Goal: Browse casually

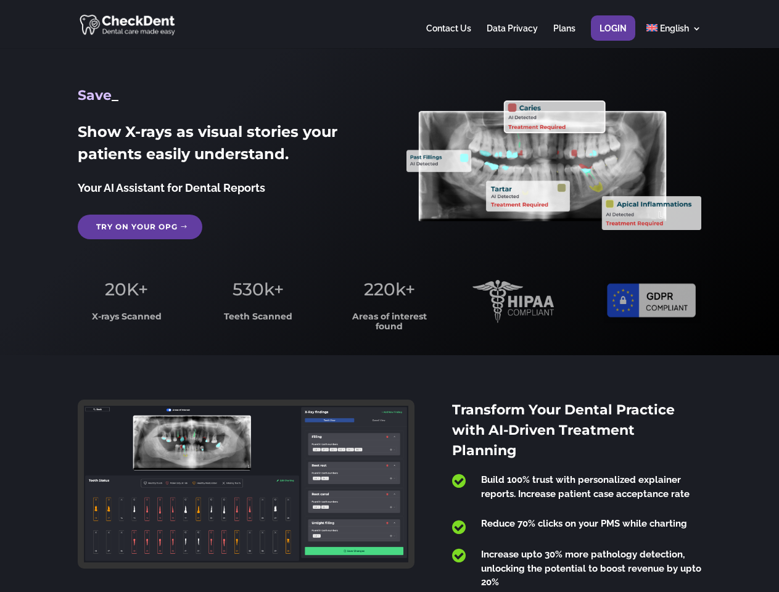
click at [389, 296] on span "220k+" at bounding box center [389, 289] width 51 height 21
click at [389, 24] on div at bounding box center [389, 24] width 623 height 48
click at [389, 296] on span "220k+" at bounding box center [389, 289] width 51 height 21
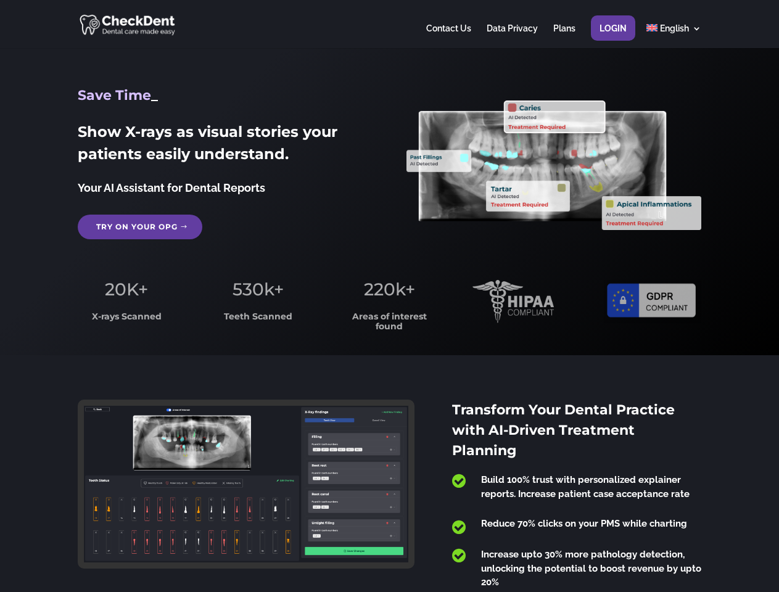
click at [389, 24] on div at bounding box center [389, 24] width 623 height 48
